Goal: Information Seeking & Learning: Learn about a topic

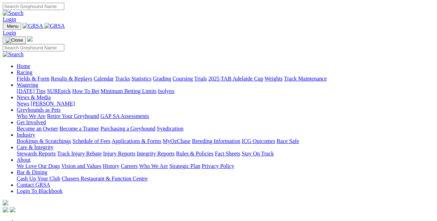
click at [147, 176] on link "Chasers Restaurant & Function Centre" at bounding box center [104, 179] width 86 height 6
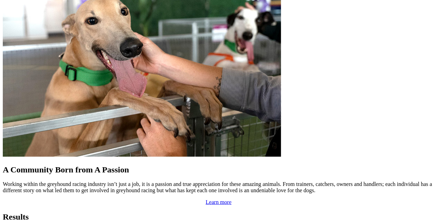
scroll to position [591, 0]
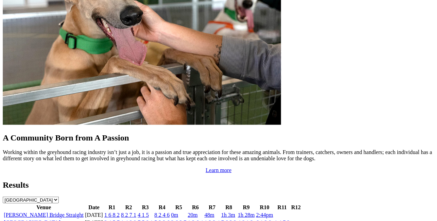
click at [34, 220] on link "[GEOGRAPHIC_DATA]" at bounding box center [32, 223] width 57 height 6
